Goal: Entertainment & Leisure: Consume media (video, audio)

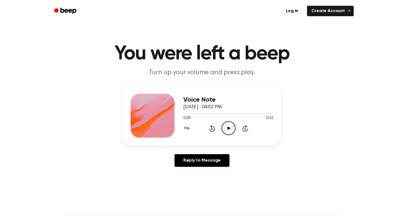
click at [231, 130] on icon "Play Audio" at bounding box center [229, 128] width 14 height 14
click at [230, 129] on icon "Pause Audio" at bounding box center [229, 128] width 14 height 14
click at [227, 126] on icon "Play Audio" at bounding box center [229, 128] width 14 height 14
click at [228, 128] on icon at bounding box center [228, 128] width 3 height 4
click at [245, 125] on icon "Skip 5 seconds" at bounding box center [245, 128] width 6 height 7
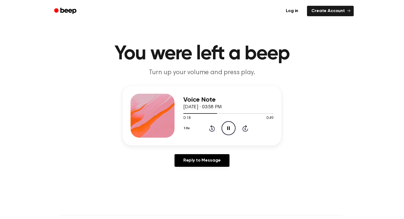
click at [247, 126] on icon "Skip 5 seconds" at bounding box center [245, 128] width 6 height 7
